Goal: Information Seeking & Learning: Check status

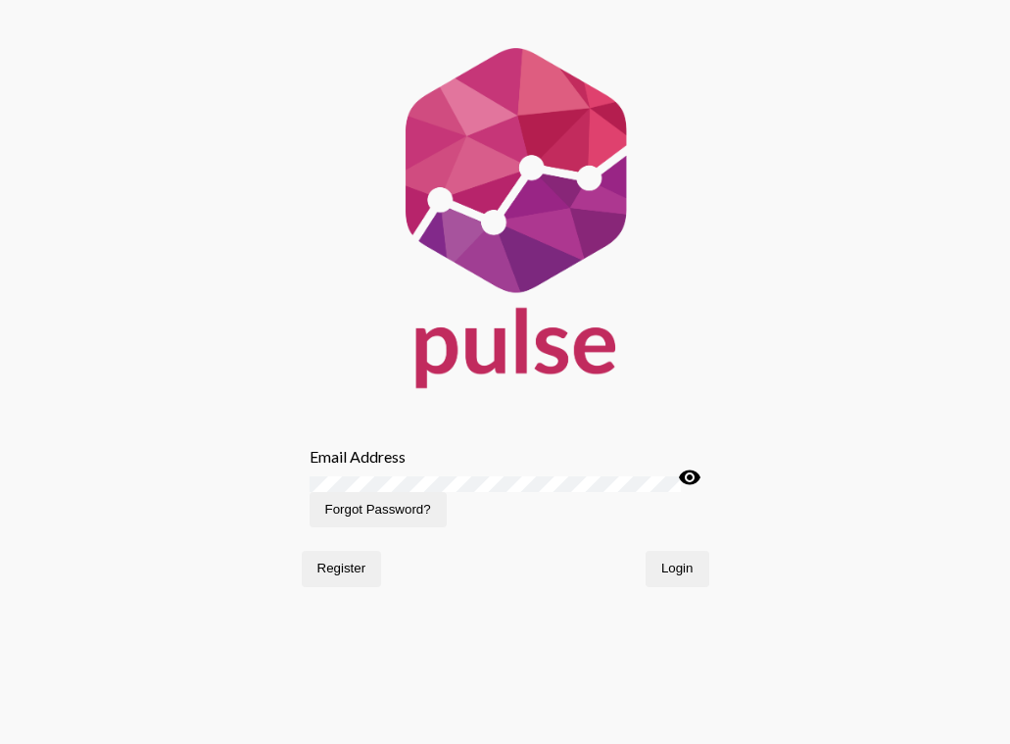
type input "[PERSON_NAME][EMAIL_ADDRESS][PERSON_NAME][DOMAIN_NAME]"
click at [694, 586] on button "Login" at bounding box center [678, 568] width 64 height 35
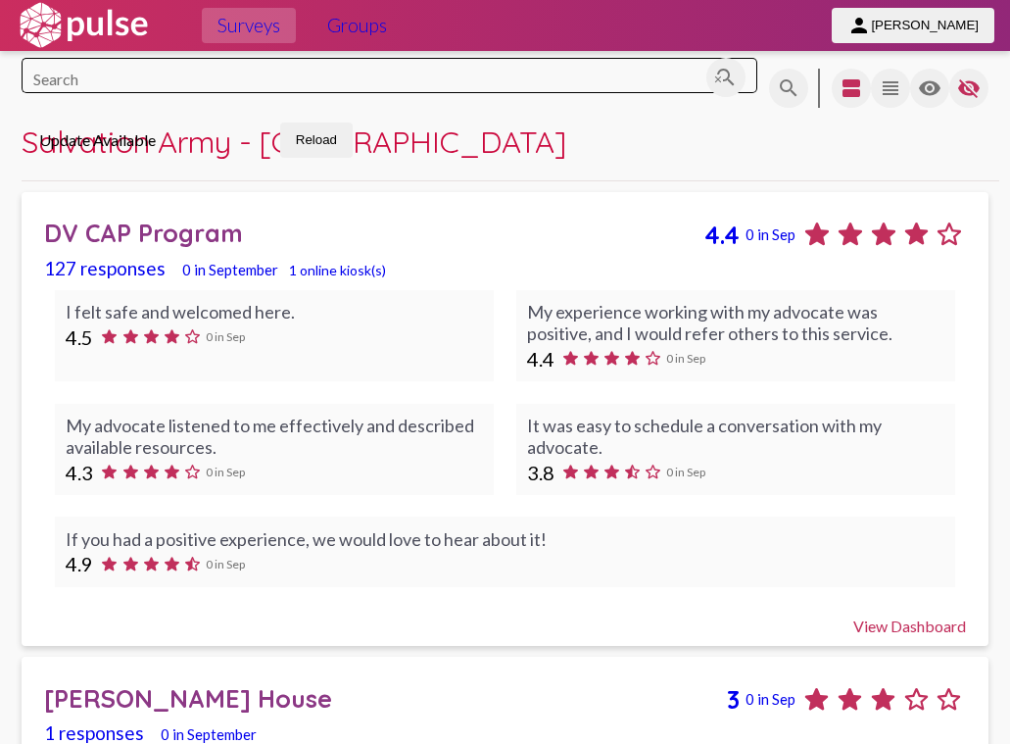
click at [898, 635] on div "View Dashboard" at bounding box center [505, 616] width 922 height 37
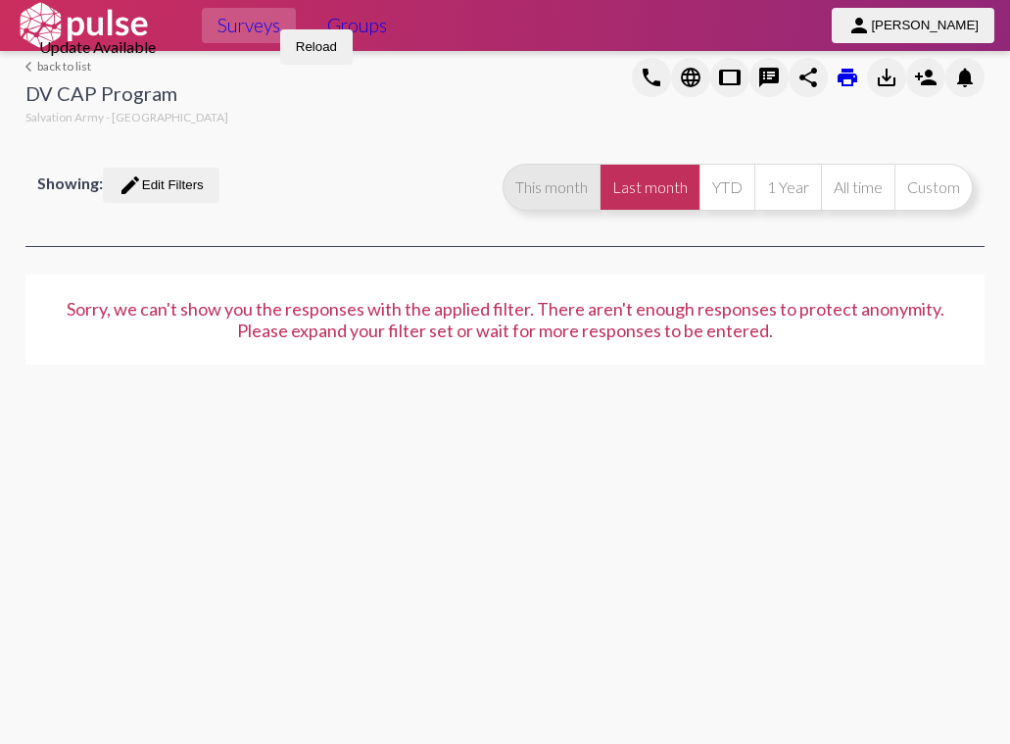
click at [572, 196] on button "This month" at bounding box center [551, 187] width 97 height 47
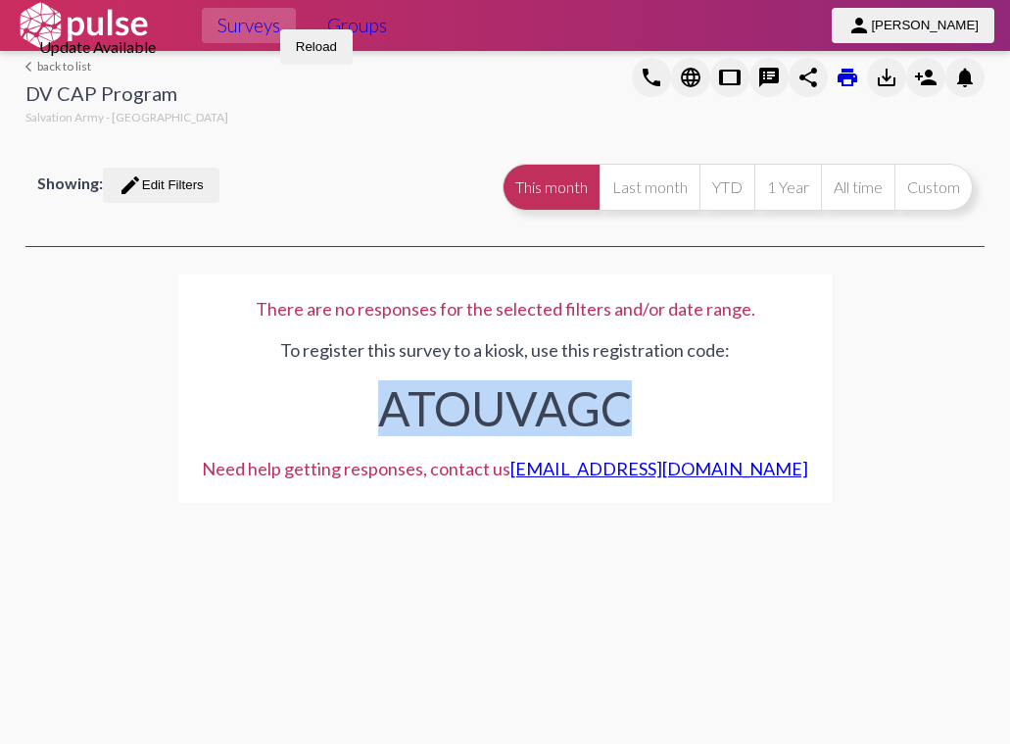
drag, startPoint x: 645, startPoint y: 421, endPoint x: 351, endPoint y: 410, distance: 294.2
click at [351, 410] on div "ATOUVAGC" at bounding box center [505, 403] width 607 height 85
copy div "ATOUVAGC"
click at [337, 54] on span "Reload" at bounding box center [316, 46] width 41 height 15
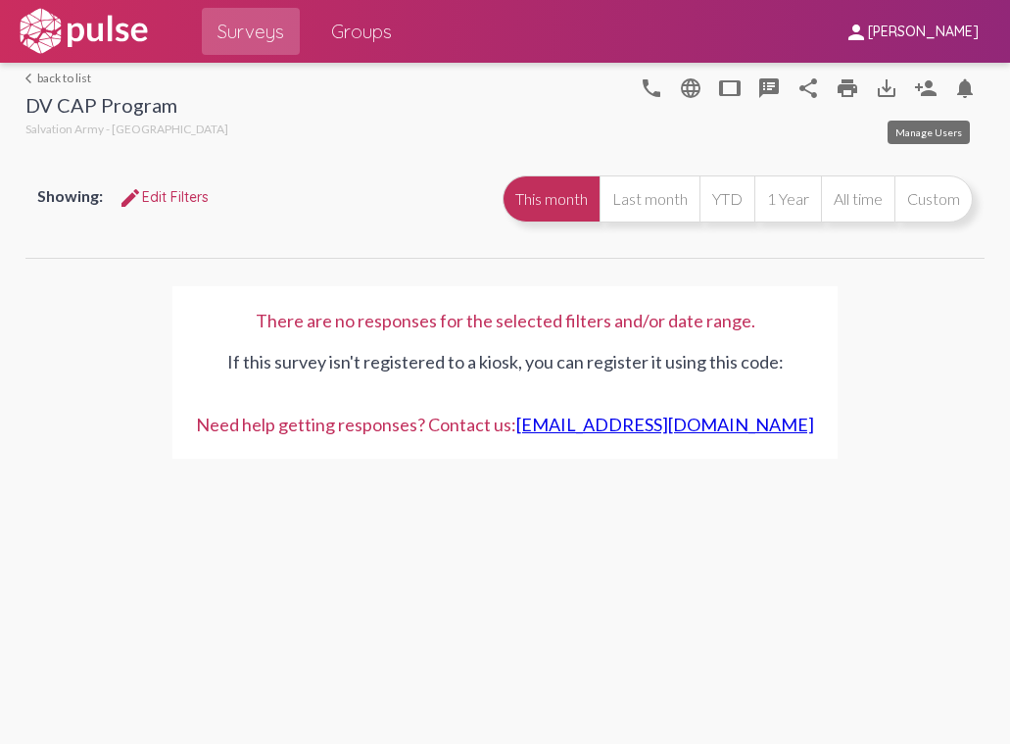
click at [930, 86] on mat-icon "person_add" at bounding box center [926, 88] width 24 height 24
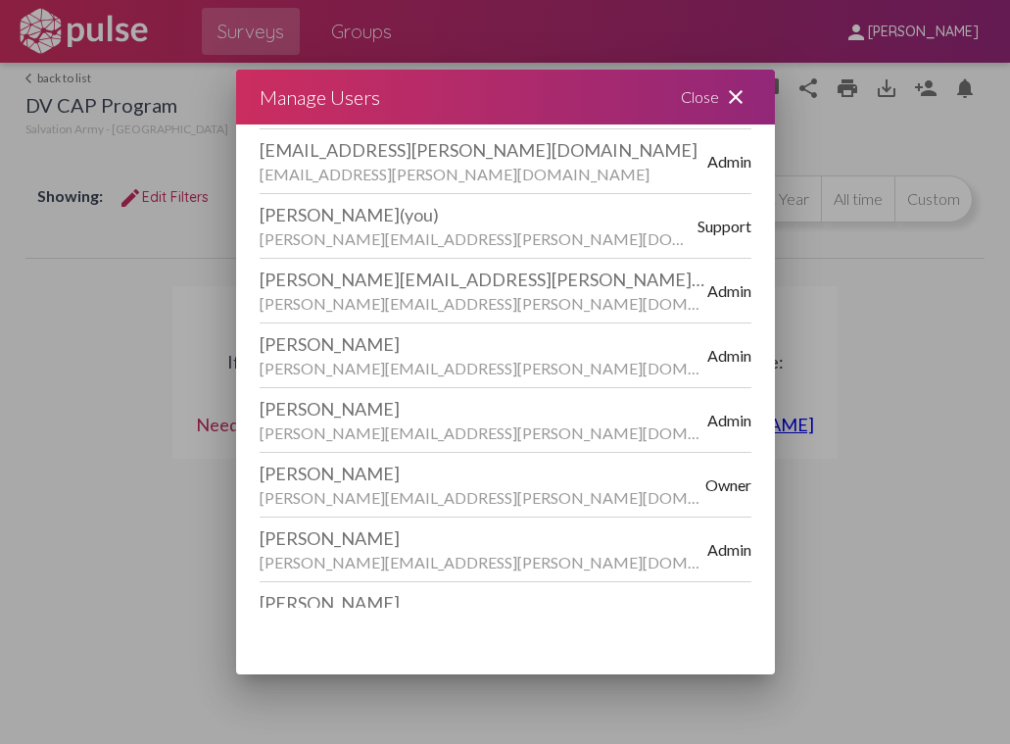
scroll to position [313, 0]
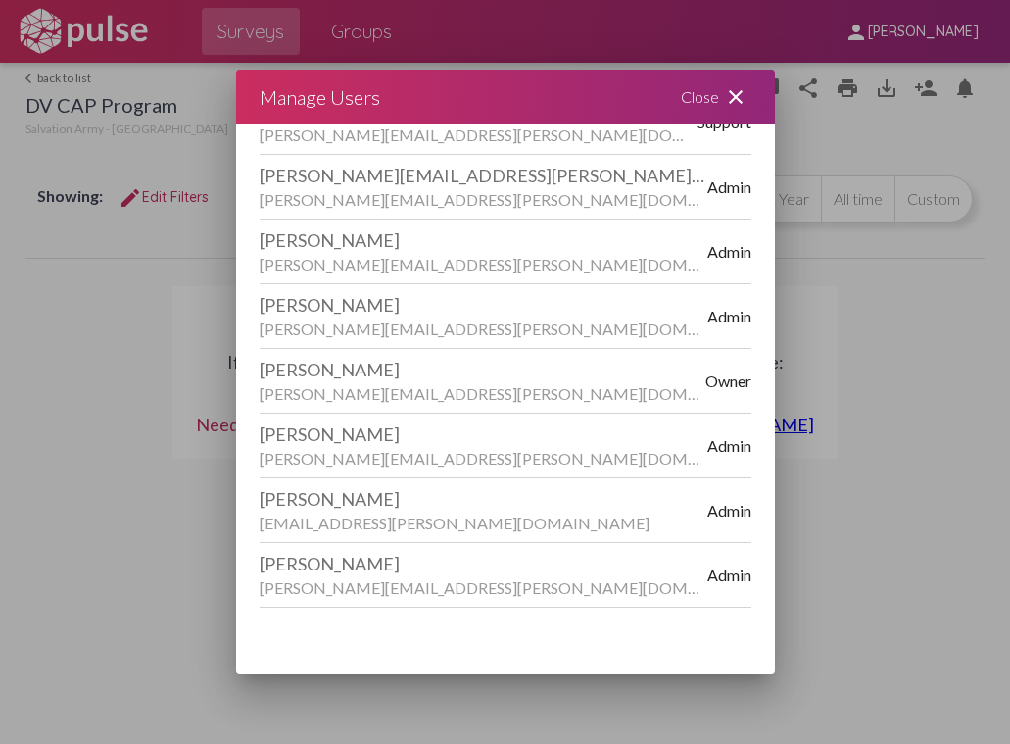
click at [730, 96] on mat-icon "close" at bounding box center [736, 97] width 24 height 24
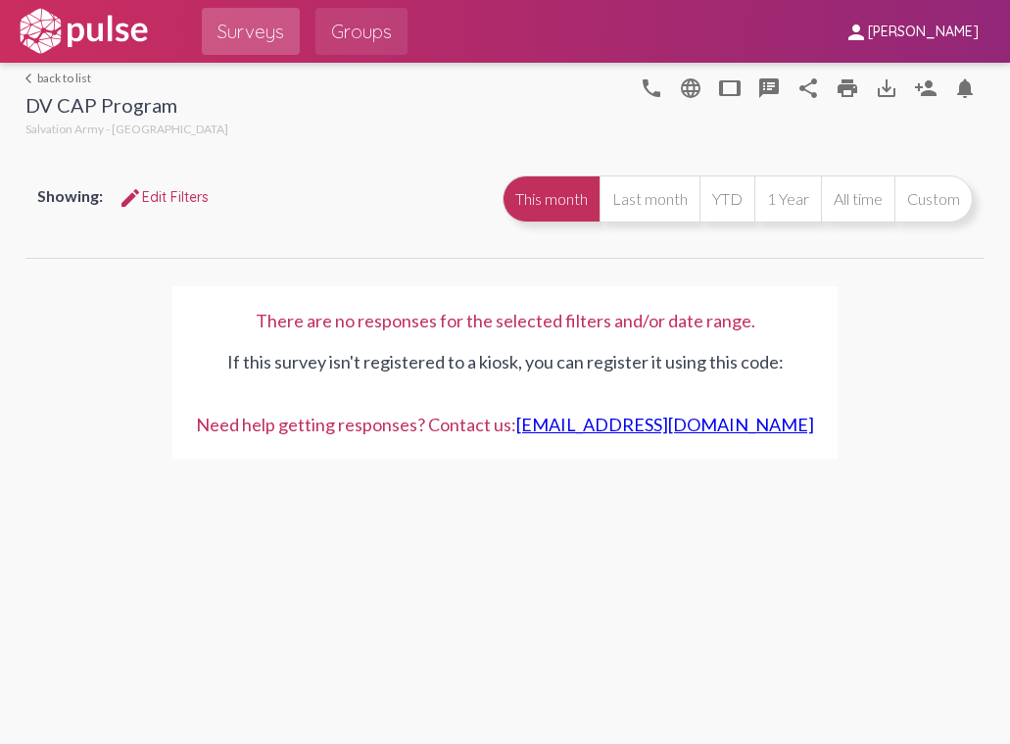
click at [339, 21] on span "Groups" at bounding box center [361, 31] width 61 height 35
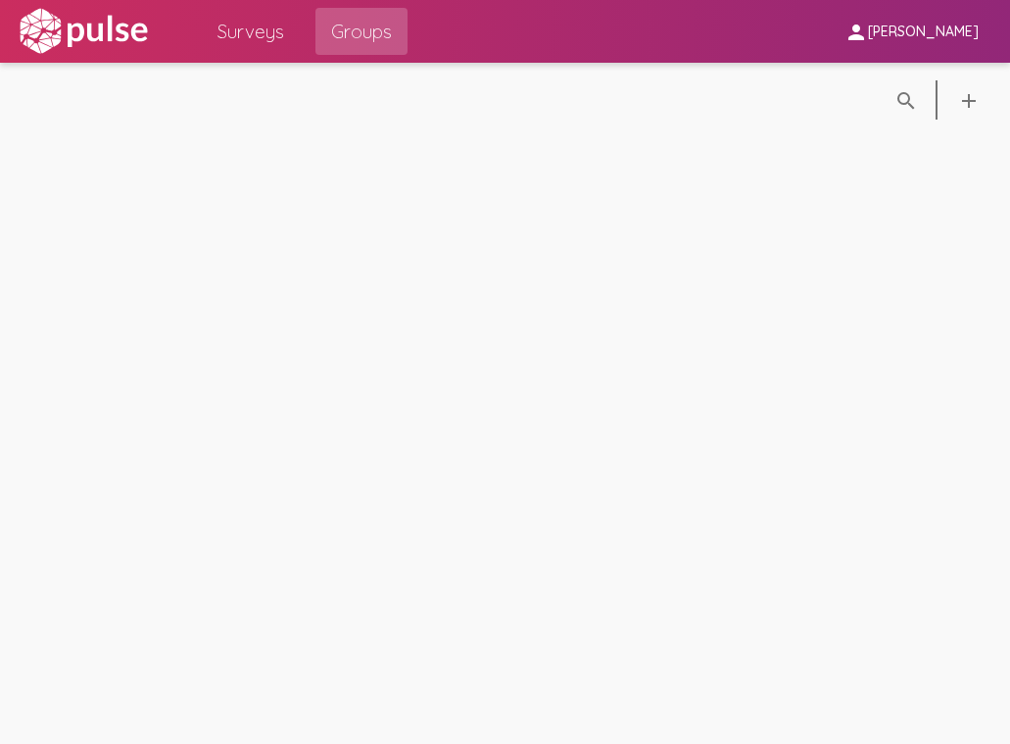
click at [894, 33] on span "[PERSON_NAME]" at bounding box center [923, 33] width 111 height 18
click at [270, 37] on div at bounding box center [505, 372] width 1010 height 744
click at [270, 37] on span "Surveys" at bounding box center [251, 31] width 67 height 35
